Goal: Find specific fact: Find specific fact

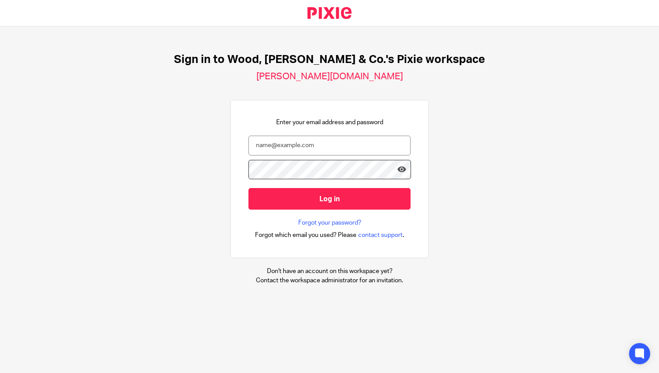
type input "[PERSON_NAME][EMAIL_ADDRESS][DOMAIN_NAME]"
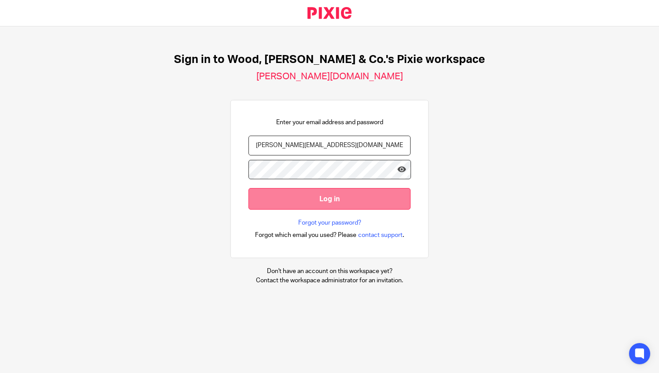
click at [318, 202] on input "Log in" at bounding box center [330, 199] width 162 height 22
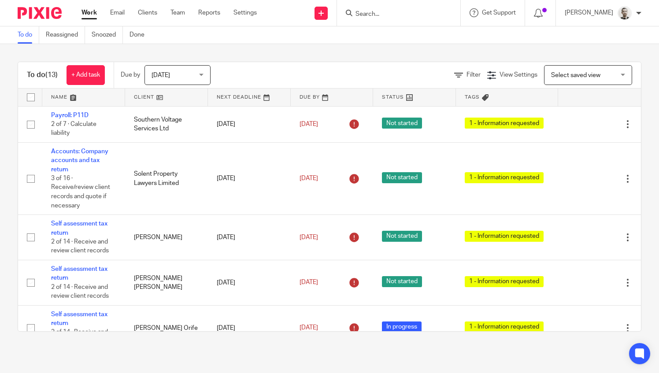
click at [394, 14] on input "Search" at bounding box center [394, 15] width 79 height 8
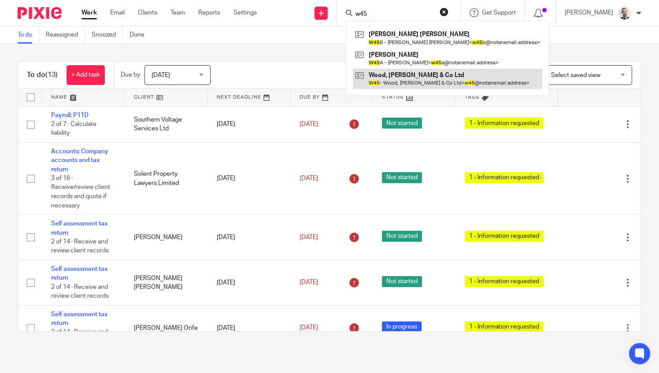
type input "w45"
click at [404, 78] on link at bounding box center [448, 79] width 190 height 20
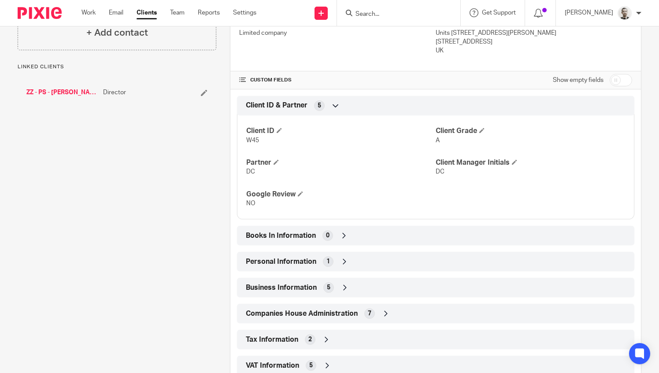
scroll to position [353, 0]
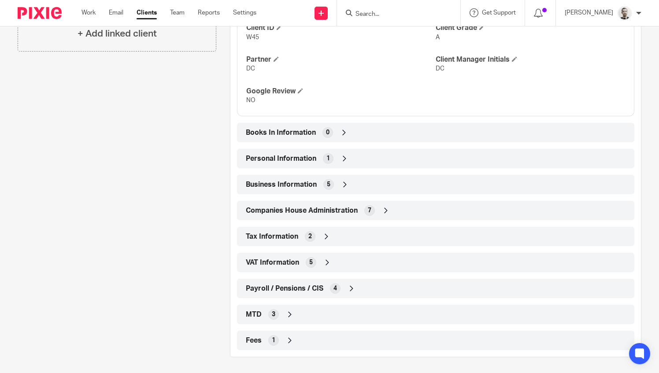
click at [380, 203] on div "Companies House Administration 7" at bounding box center [436, 210] width 384 height 15
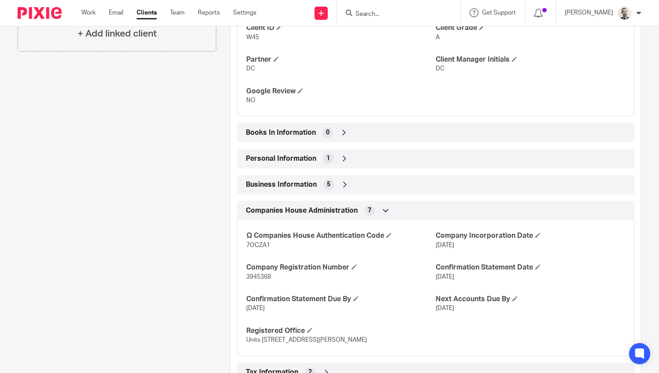
click at [255, 275] on span "3945368" at bounding box center [258, 277] width 25 height 6
copy span "3945368"
click at [379, 205] on div "Companies House Administration 7" at bounding box center [436, 210] width 384 height 15
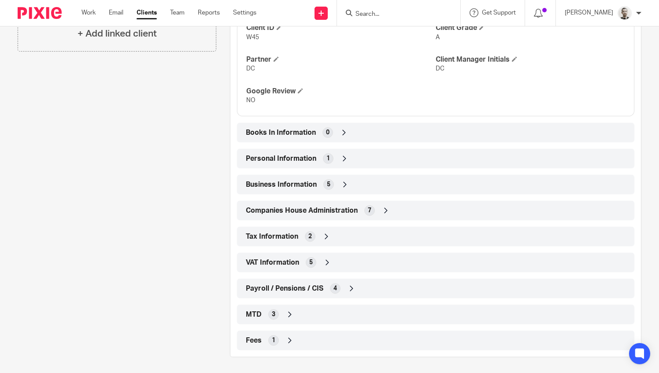
click at [300, 235] on div "Tax Information 2" at bounding box center [436, 236] width 384 height 15
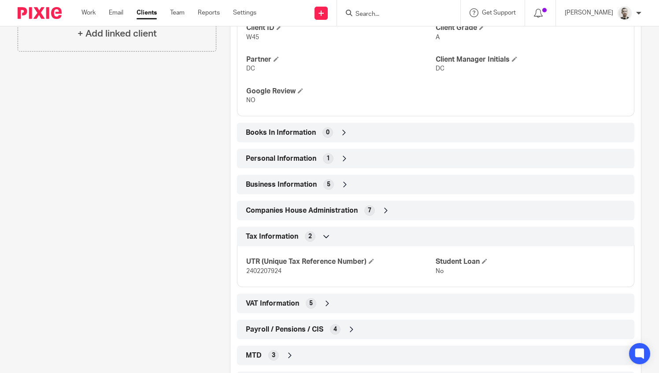
click at [258, 271] on span "2402207924" at bounding box center [263, 271] width 35 height 6
copy span "2402207924"
